Goal: Information Seeking & Learning: Learn about a topic

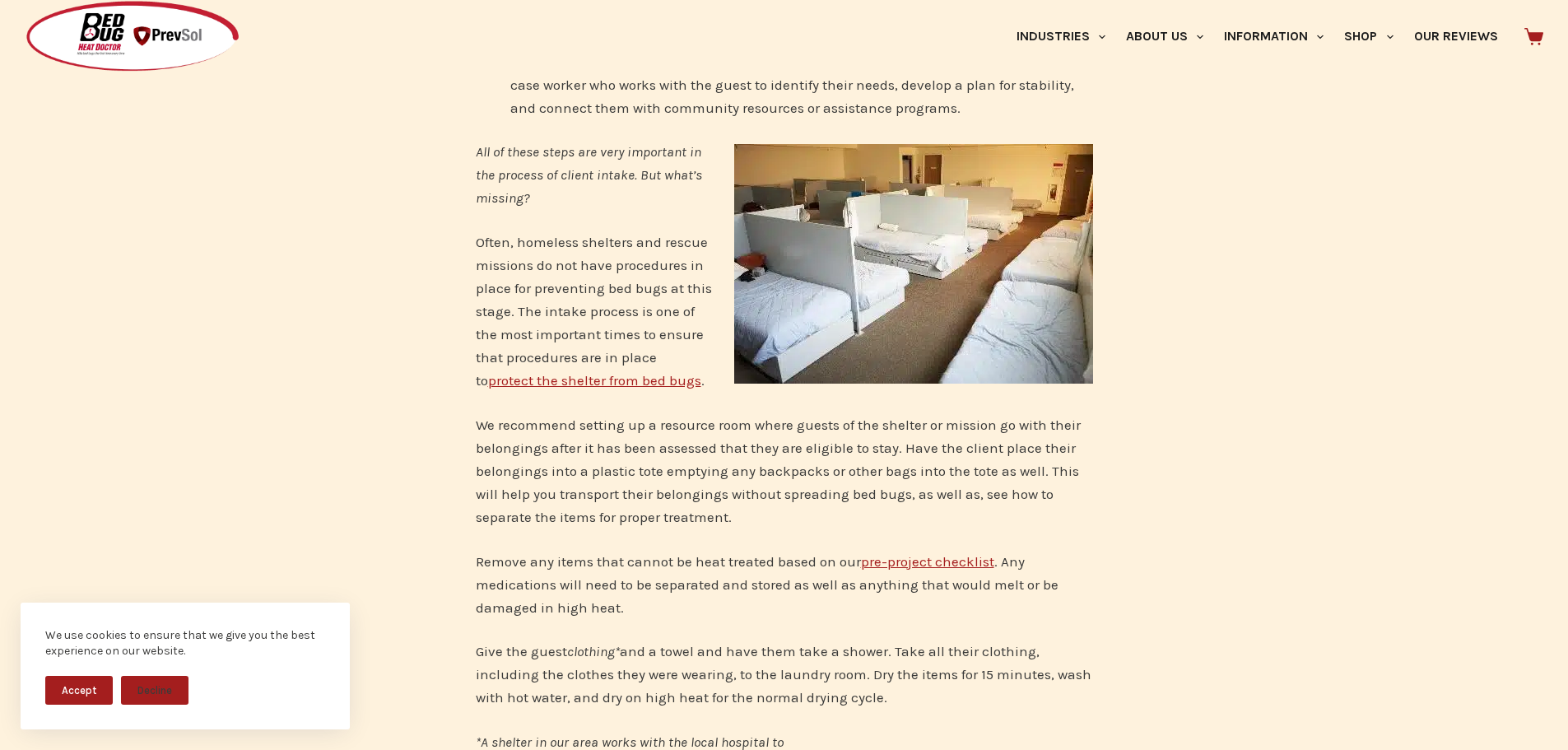
scroll to position [1647, 0]
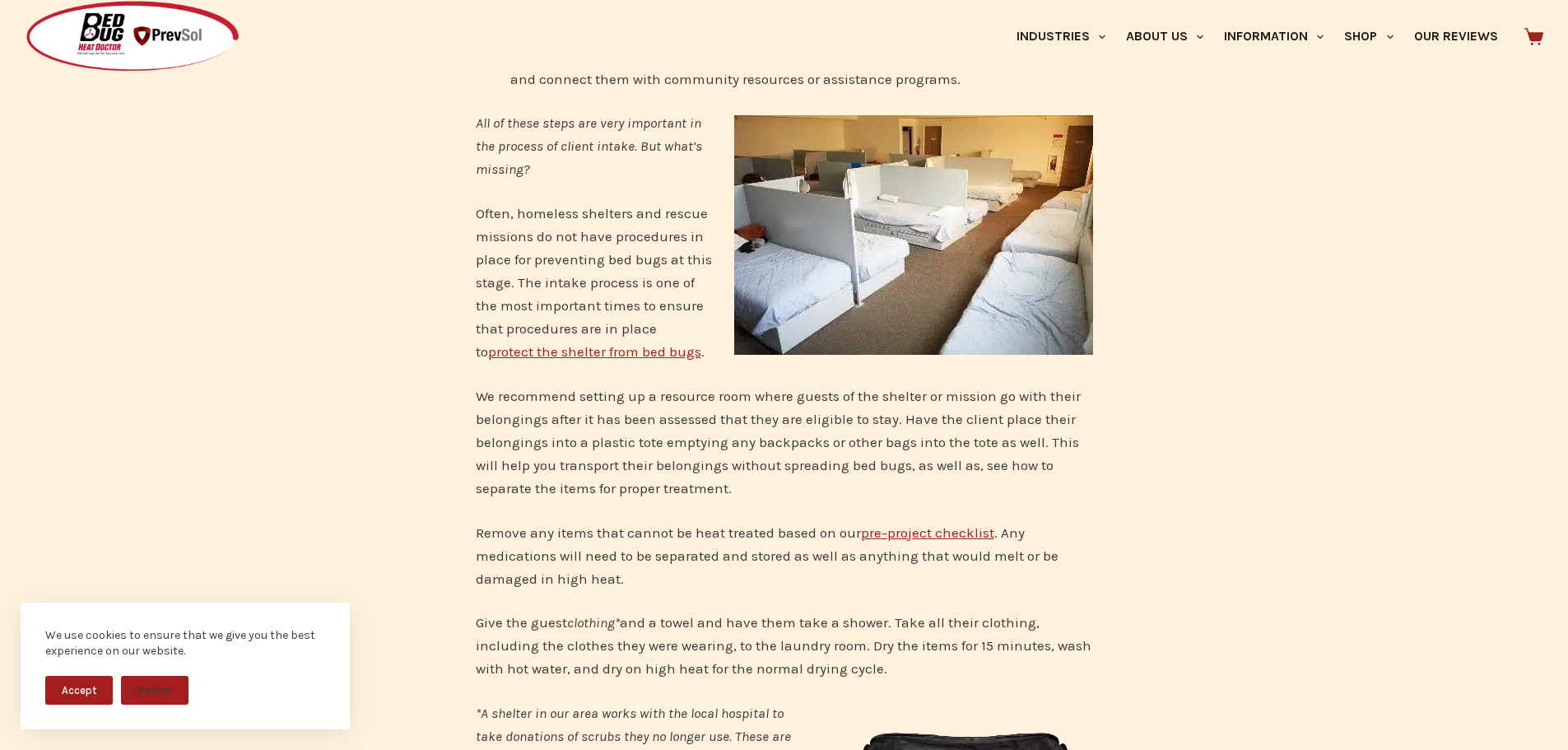
click at [653, 343] on link "protect the shelter from bed bugs" at bounding box center [594, 351] width 213 height 16
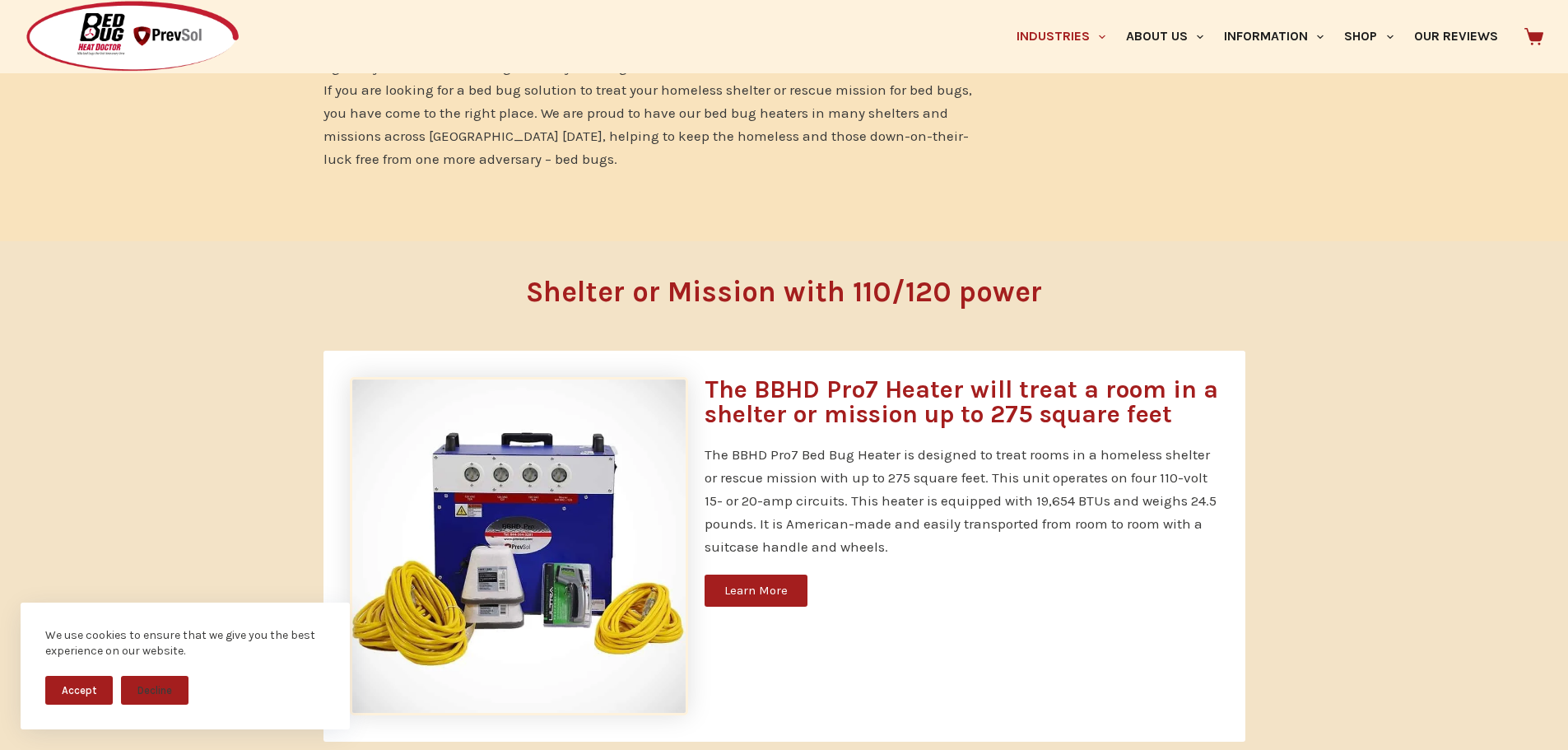
click at [778, 593] on span "Learn More" at bounding box center [756, 591] width 63 height 13
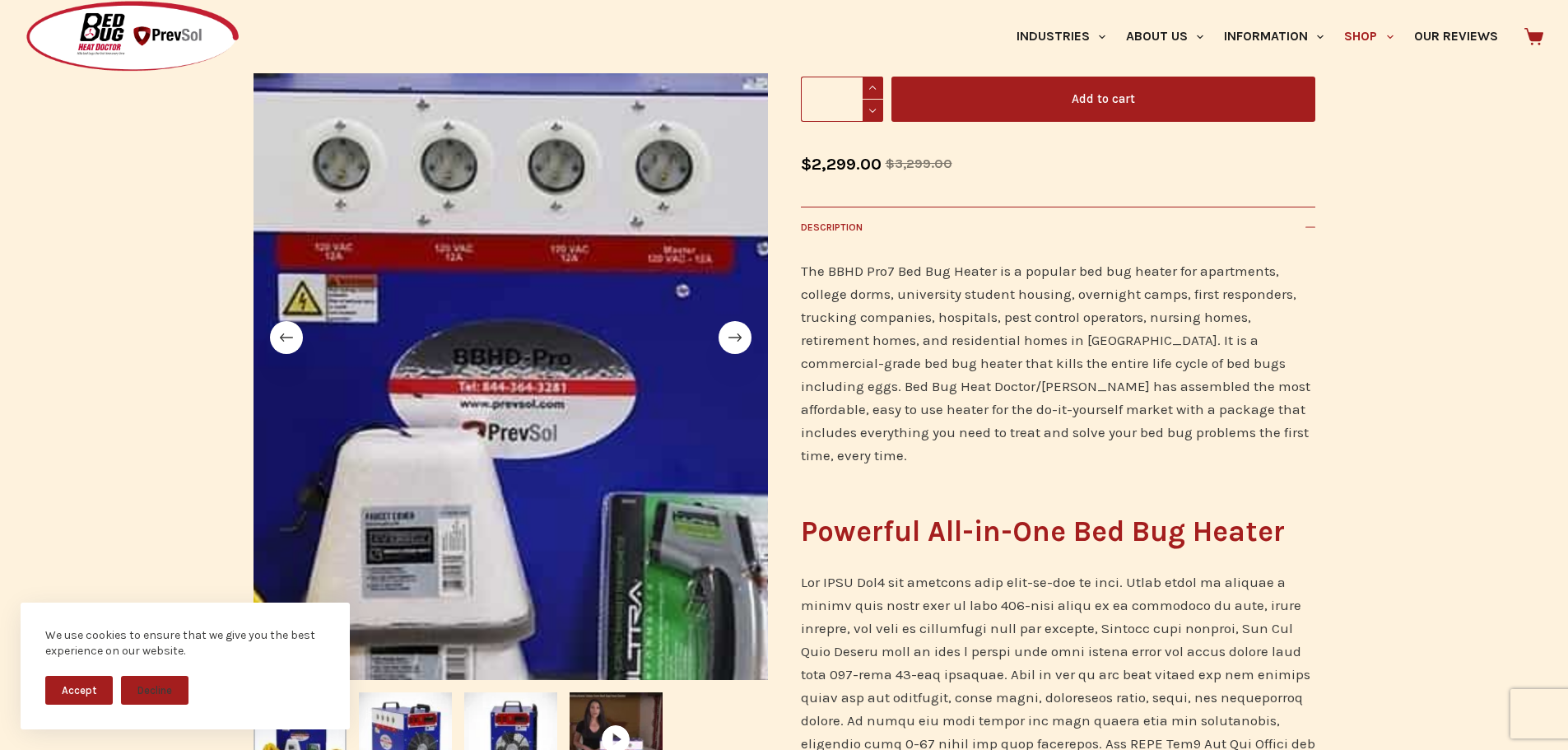
scroll to position [411, 0]
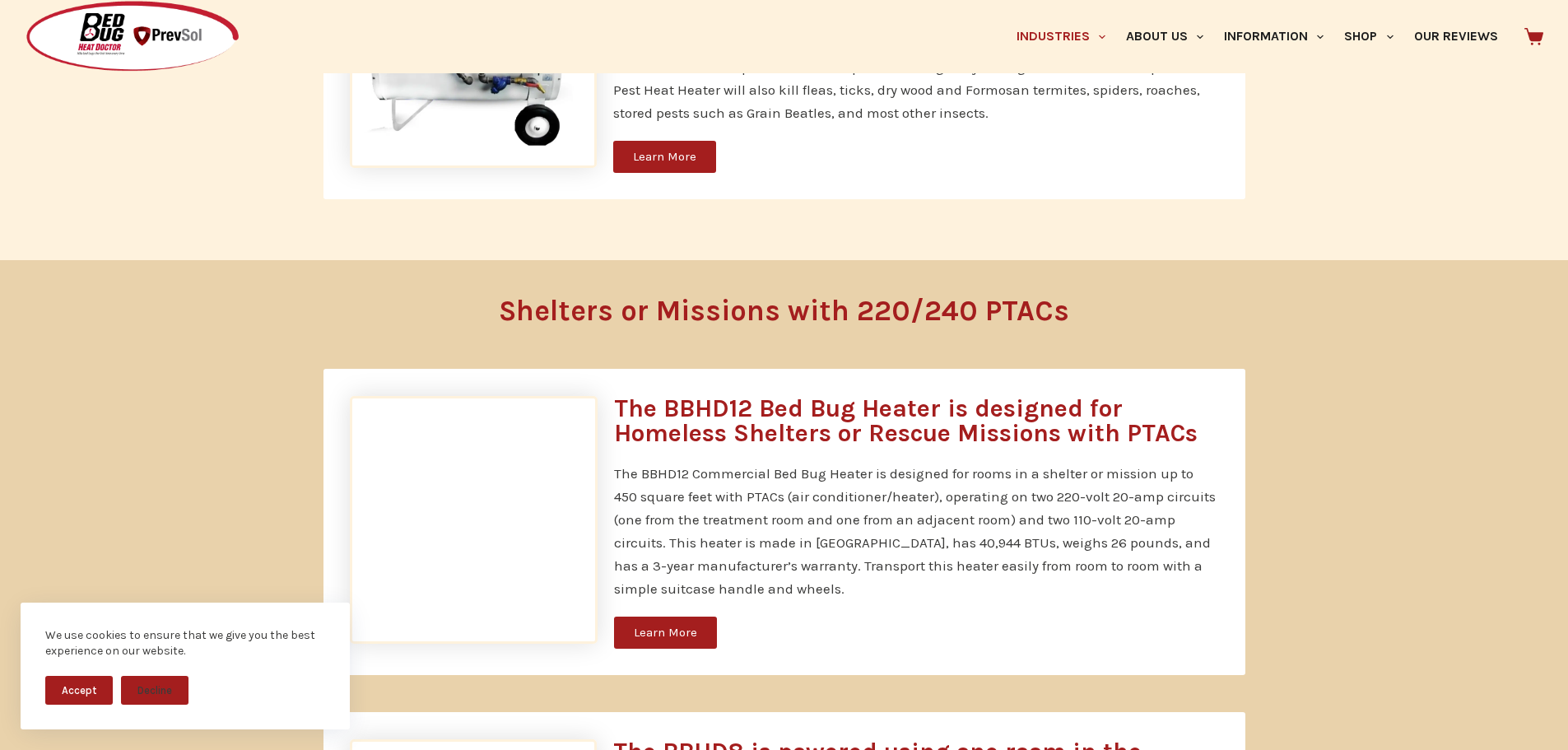
scroll to position [2518, 0]
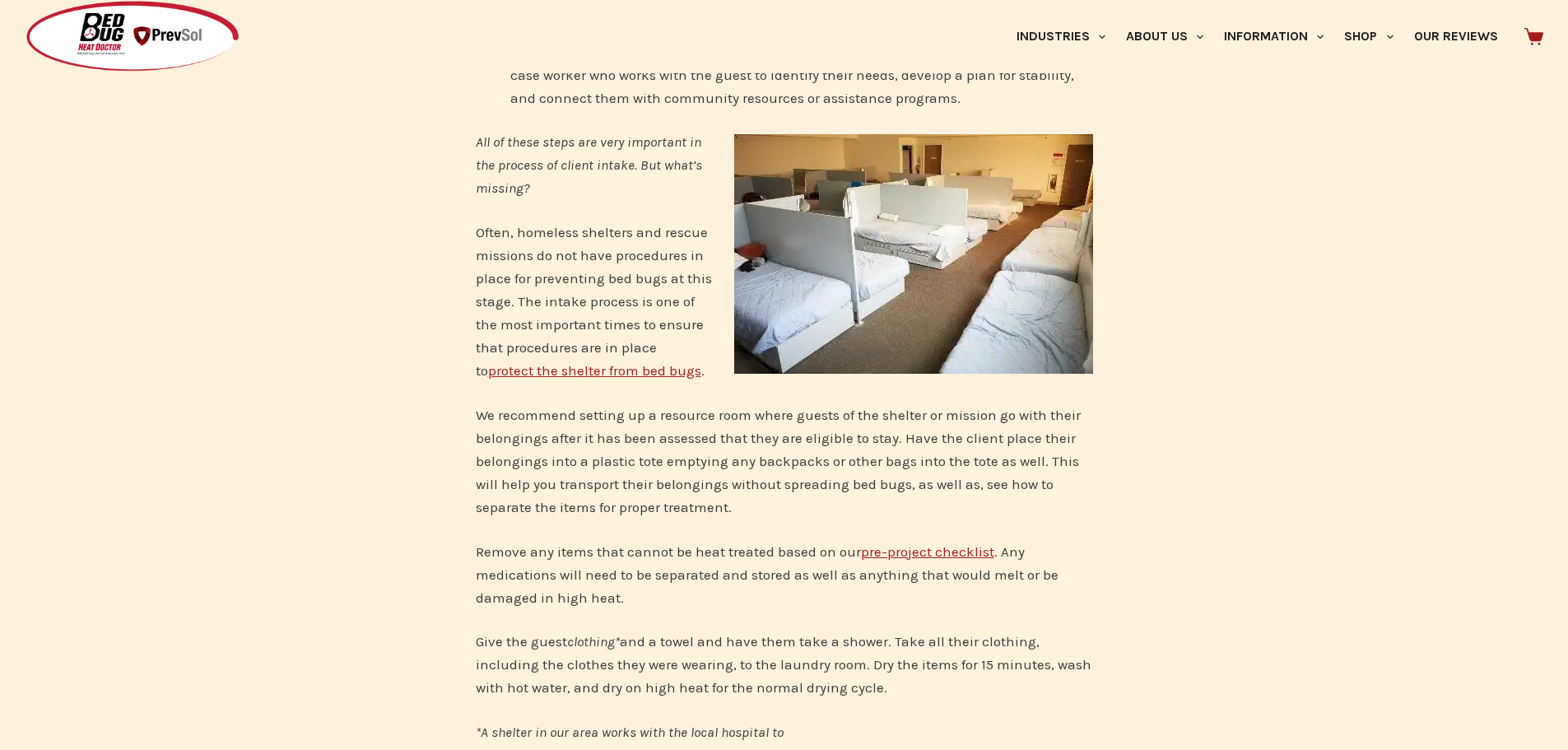
scroll to position [1647, 0]
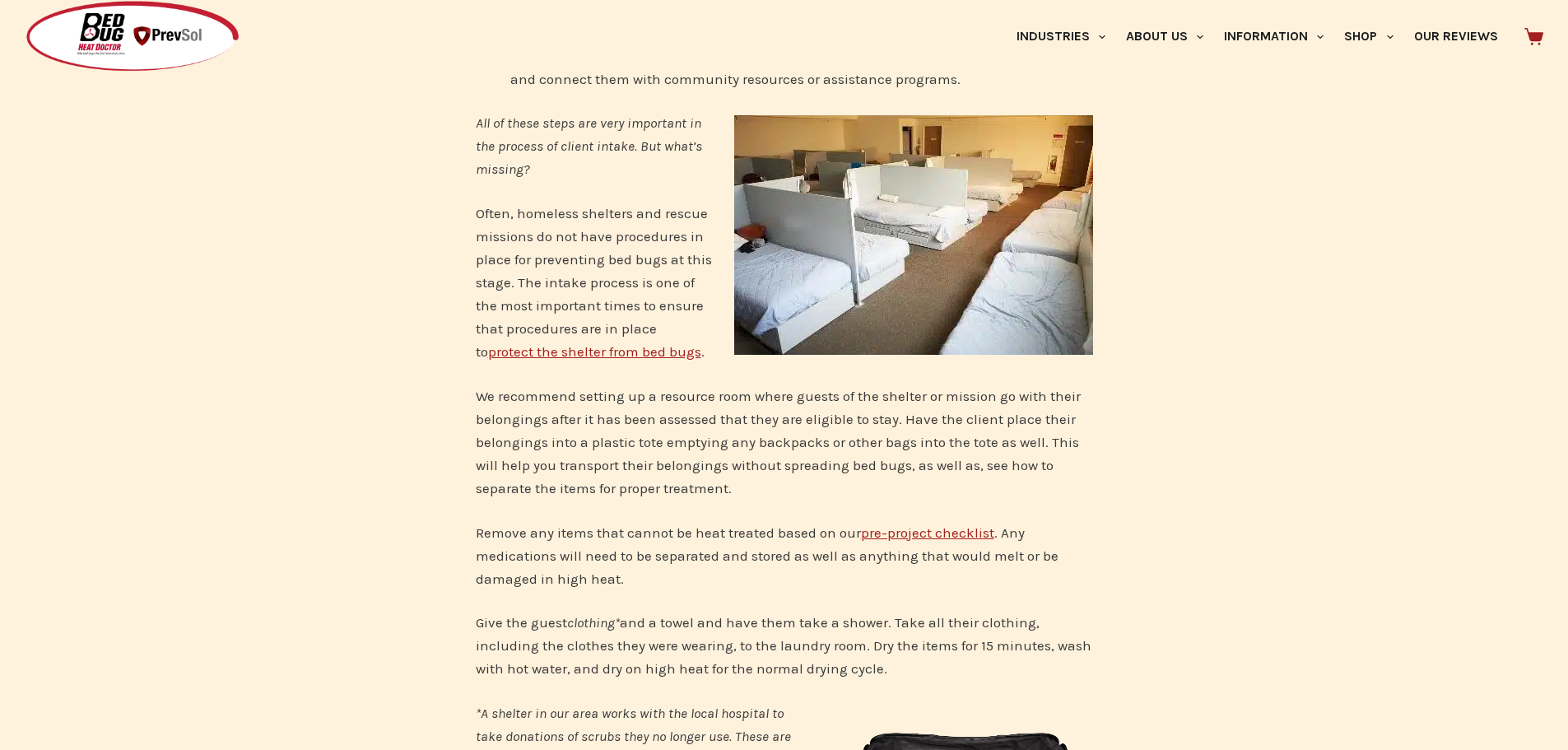
click at [897, 525] on link "pre-project checklist" at bounding box center [928, 533] width 133 height 16
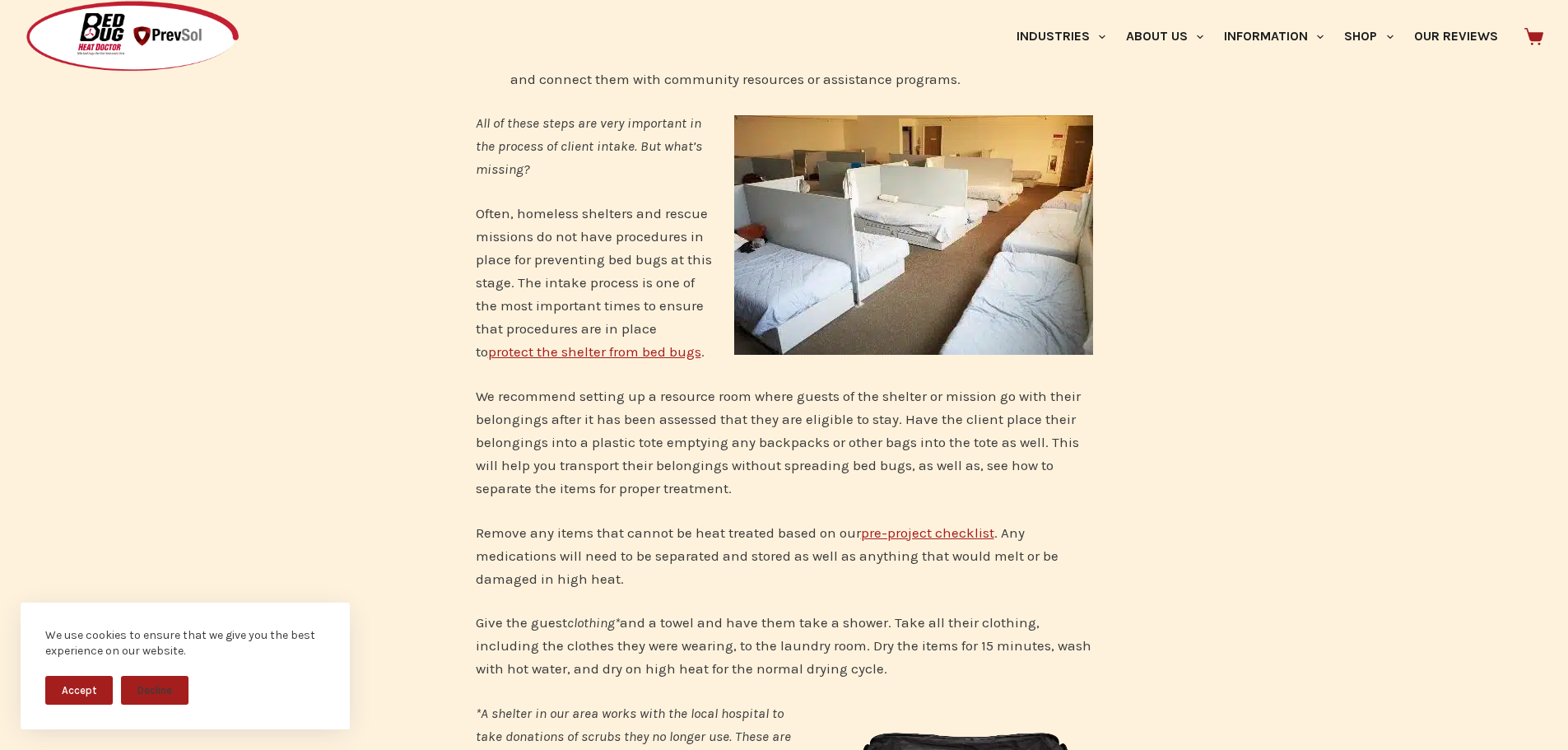
scroll to position [0, 0]
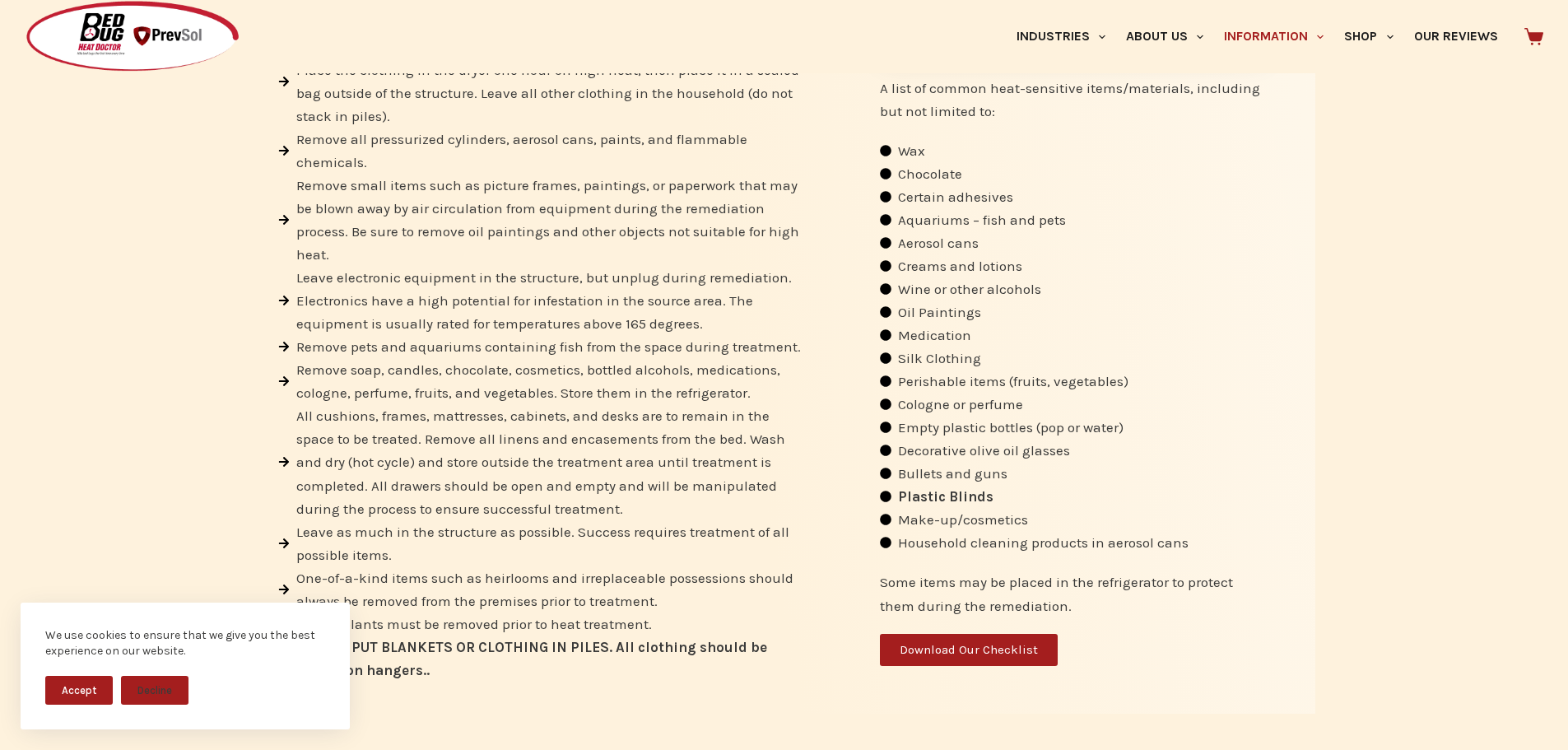
scroll to position [659, 0]
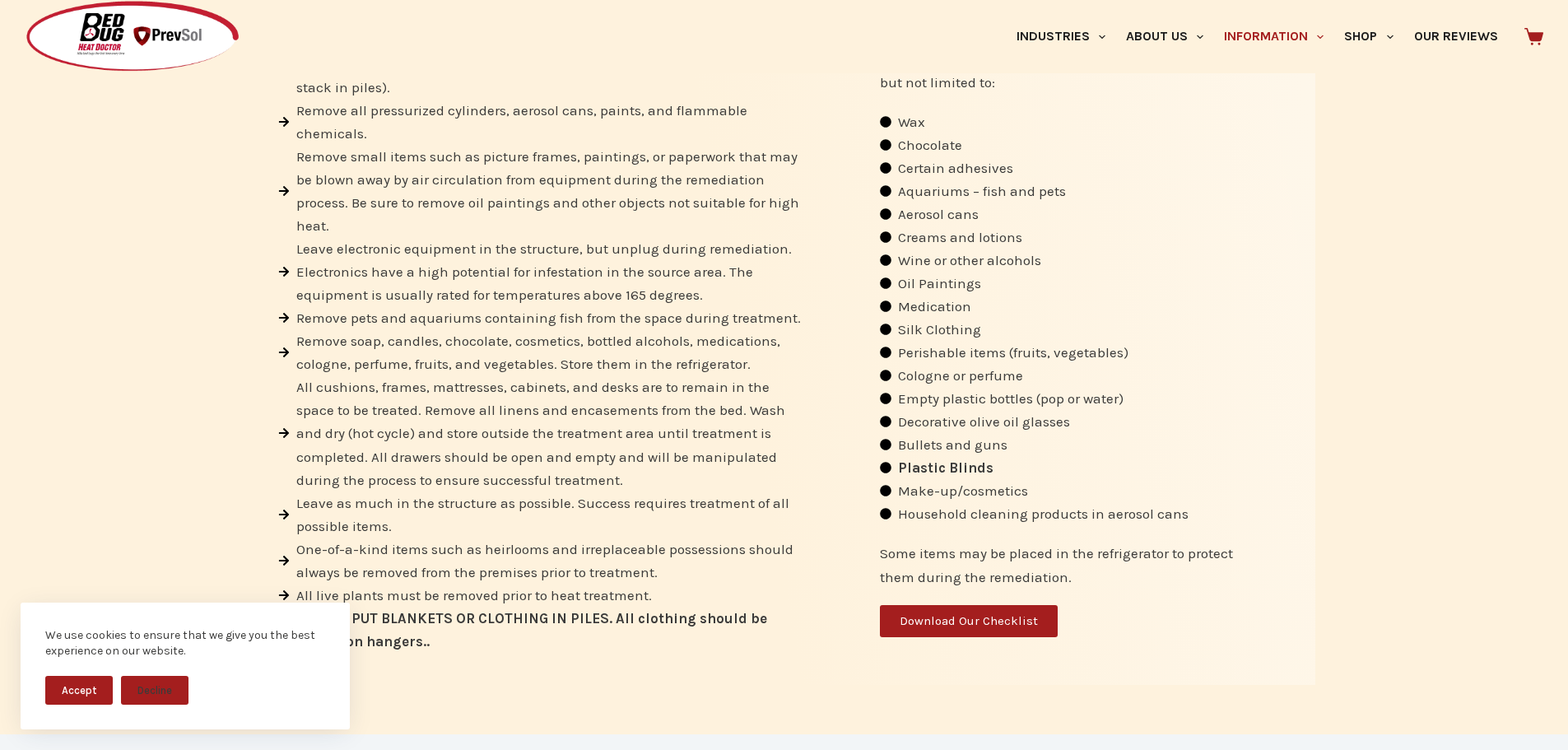
click at [996, 621] on span "Download Our Checklist" at bounding box center [969, 621] width 139 height 13
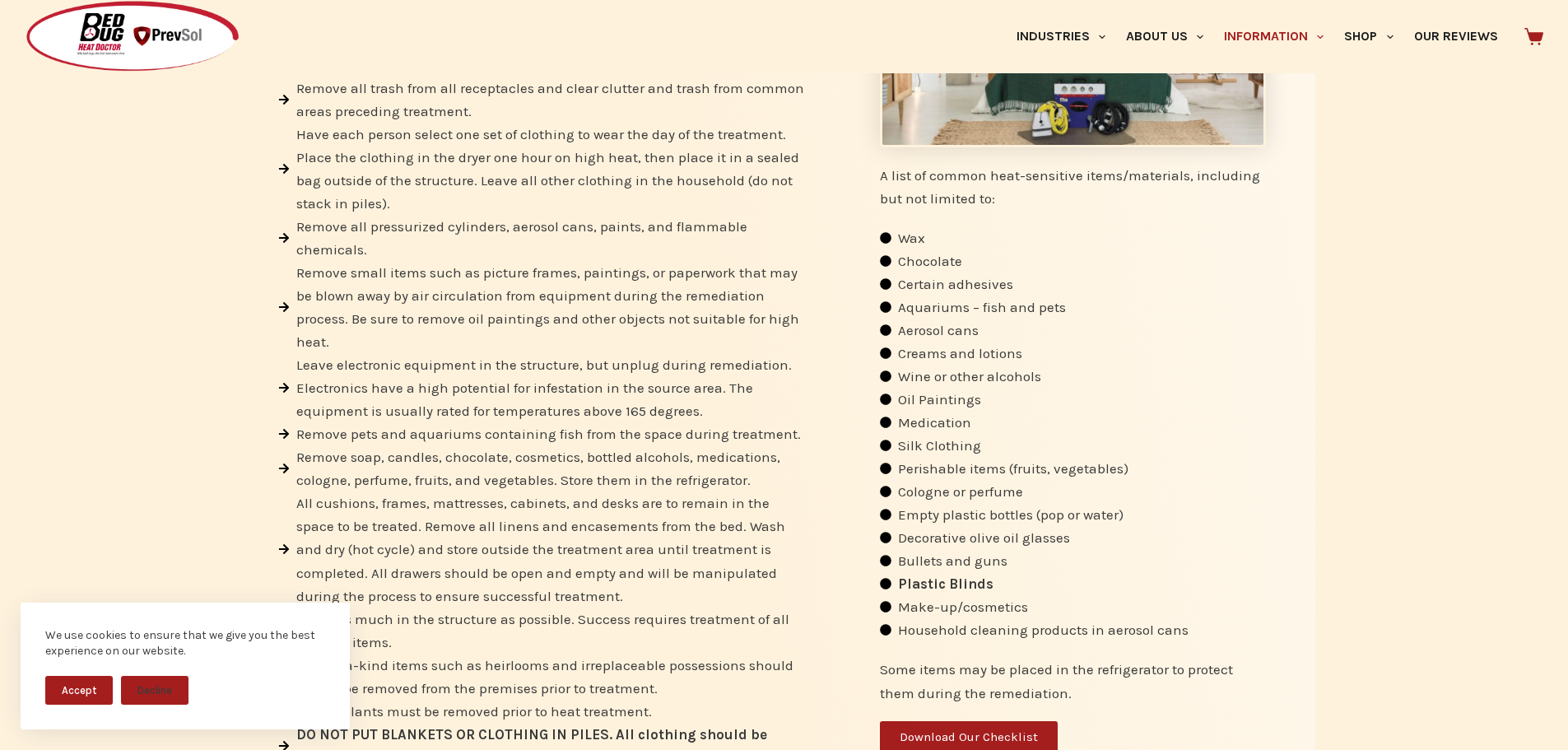
scroll to position [0, 0]
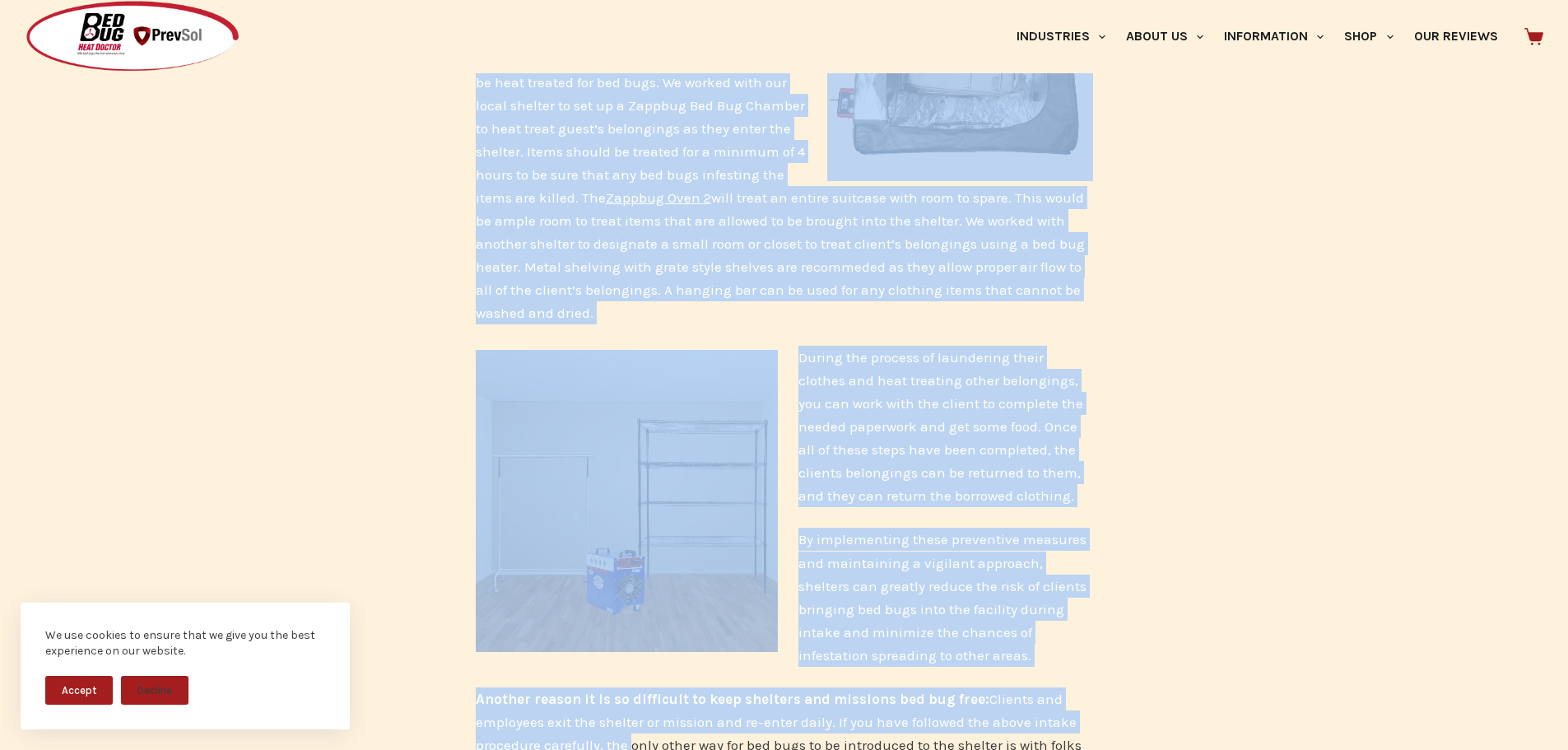
scroll to position [2523, 0]
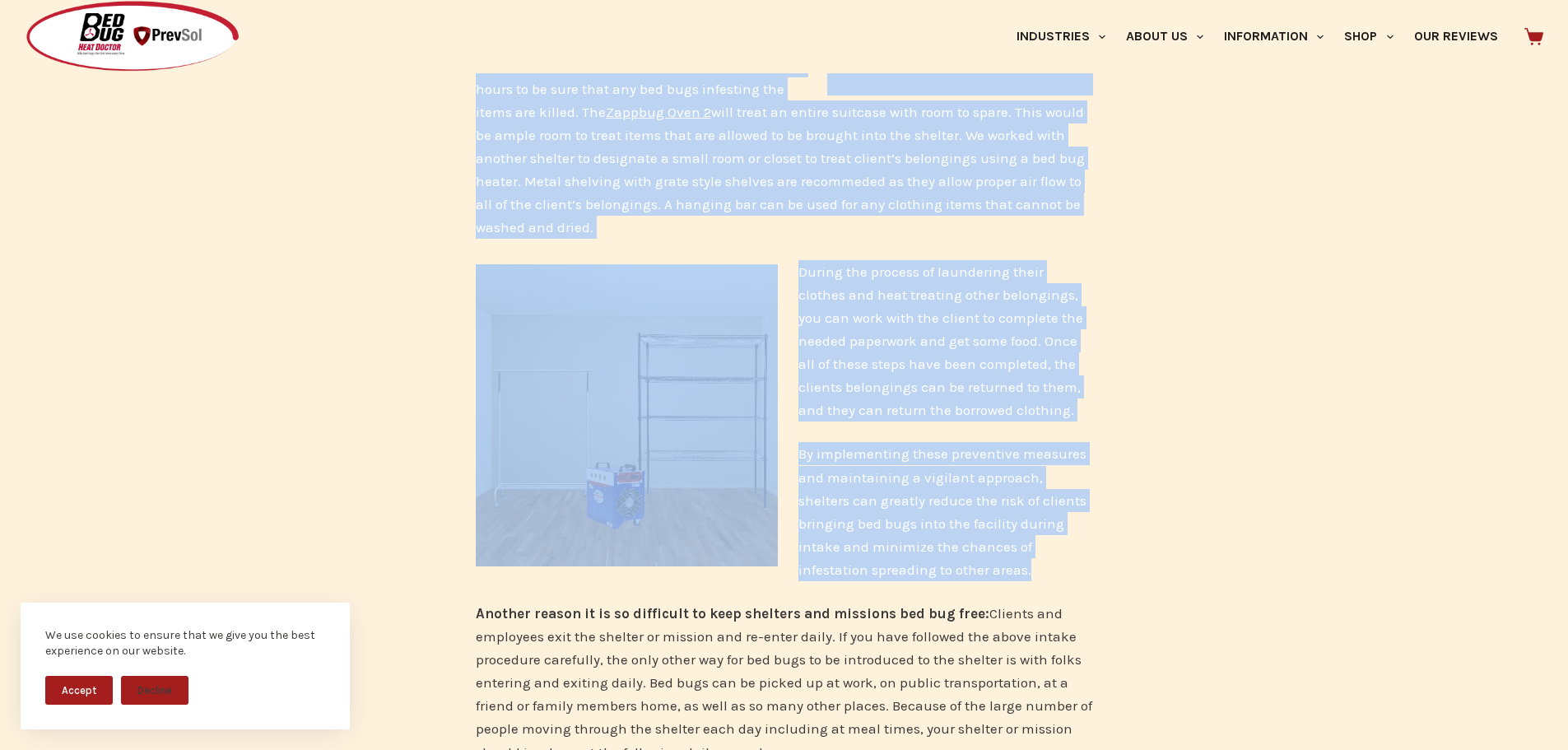
drag, startPoint x: 476, startPoint y: 291, endPoint x: 1001, endPoint y: 545, distance: 583.2
click at [1001, 545] on div "Why do Homeless Shelters and Rescue Missions have bed bugs? Homeless shelters, …" at bounding box center [784, 311] width 1568 height 4876
copy div "Lo ipsumdolo sitamet co a elitsedd eius tempo incidi ut lab etdolor ma aliquae …"
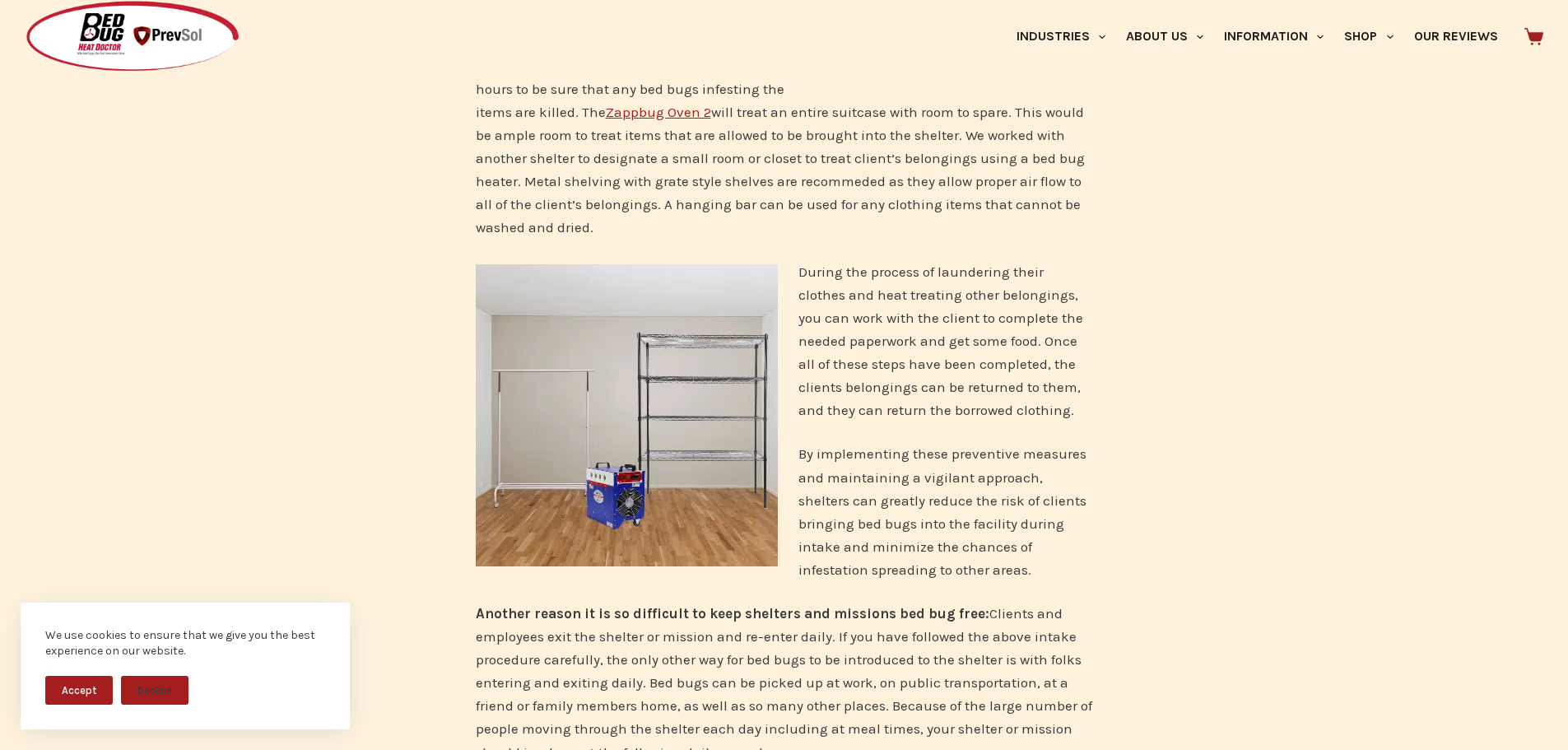
click at [1247, 572] on div "Why do Homeless Shelters and Rescue Missions have bed bugs? Homeless shelters, …" at bounding box center [784, 311] width 1568 height 4876
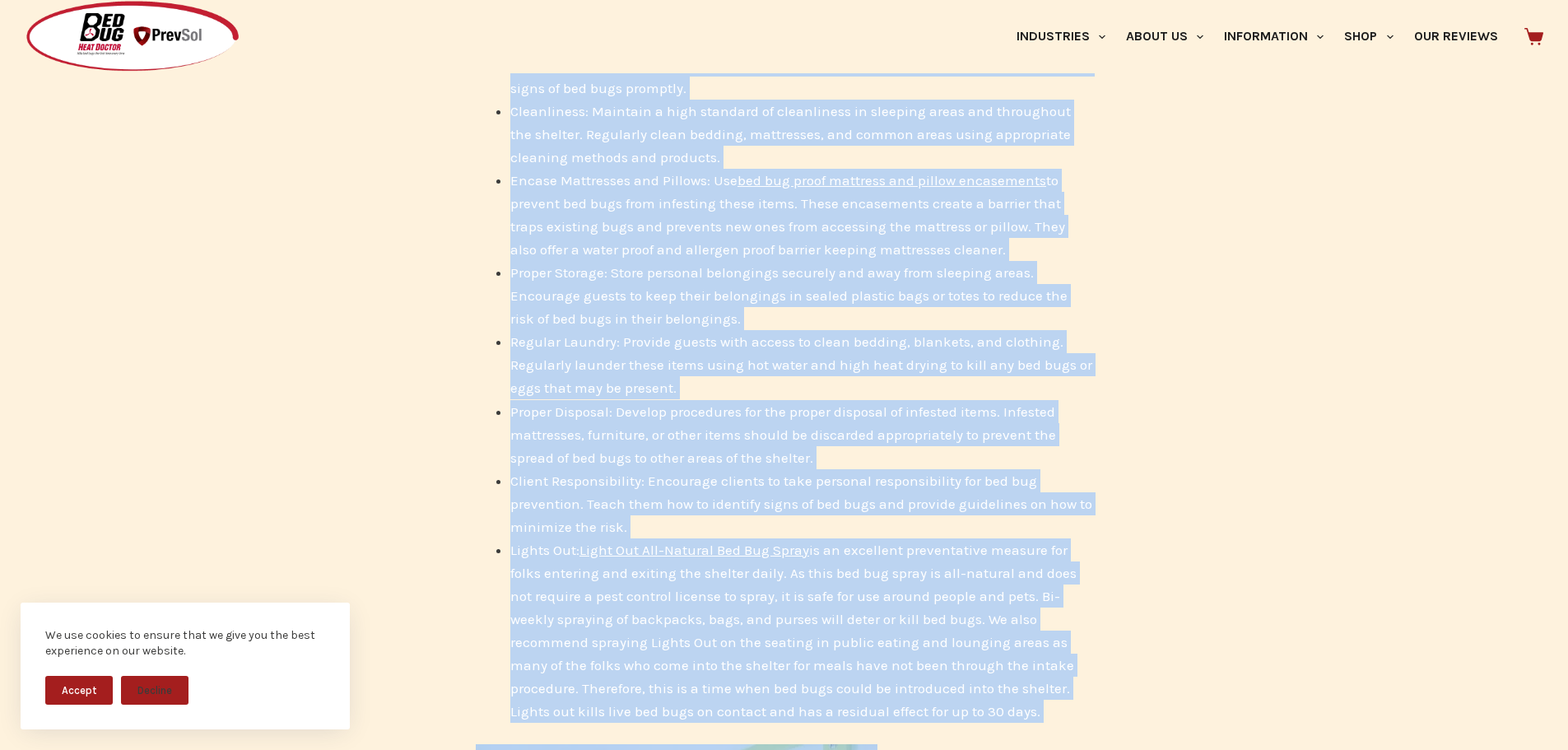
scroll to position [3398, 0]
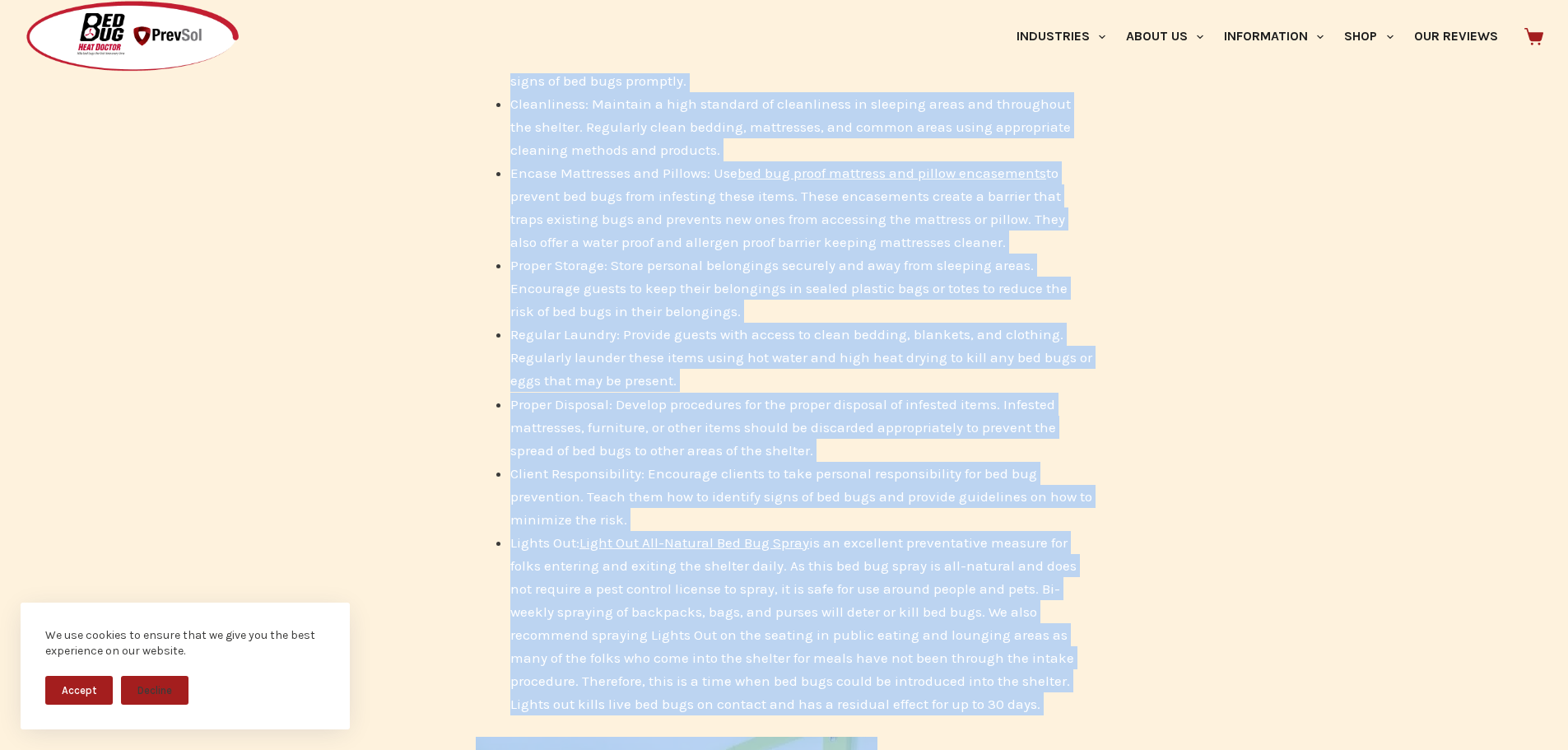
drag, startPoint x: 466, startPoint y: 278, endPoint x: 1125, endPoint y: 683, distance: 773.5
copy div "Lor ip dol sita cons adipisc eli sedd ei temp incididu utlabor et dolore magnaa…"
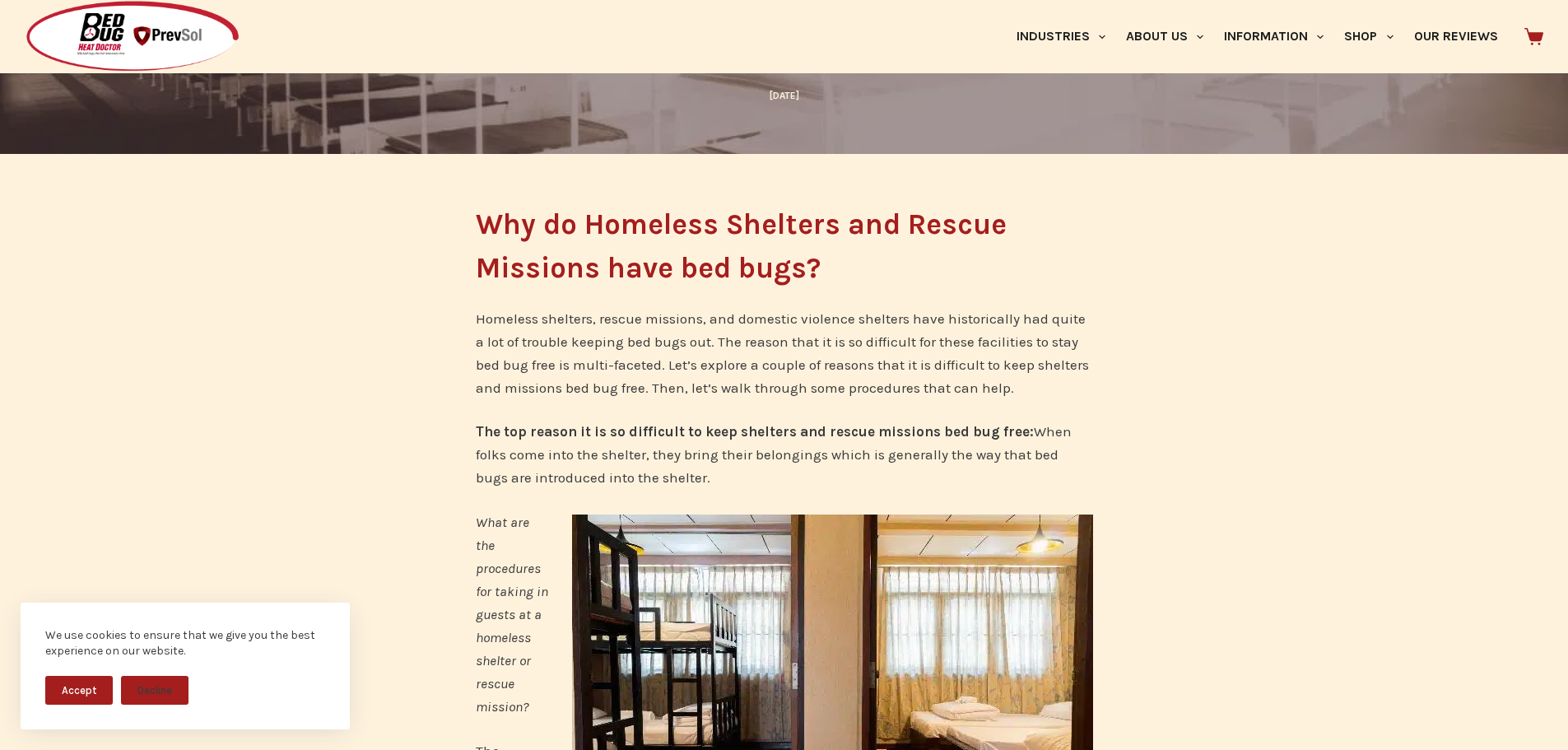
scroll to position [0, 0]
